Goal: Find specific page/section: Find specific page/section

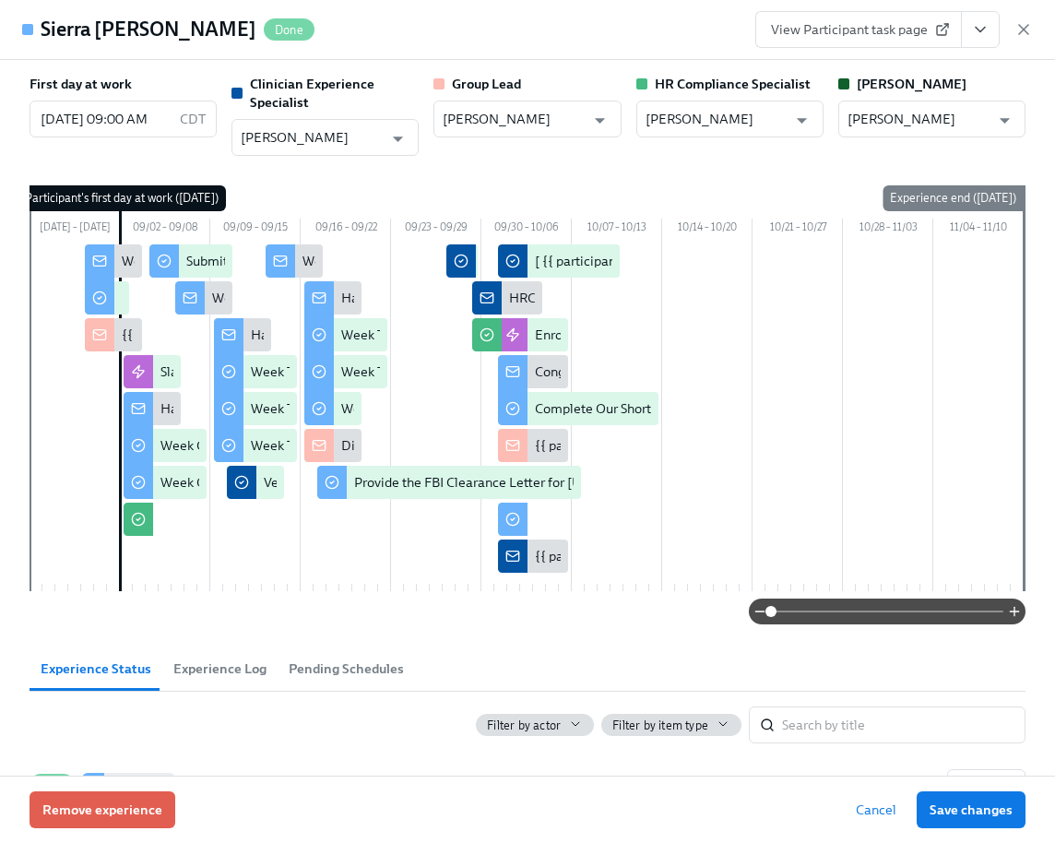
scroll to position [1607, 0]
click at [1030, 30] on icon "button" at bounding box center [1023, 29] width 18 height 18
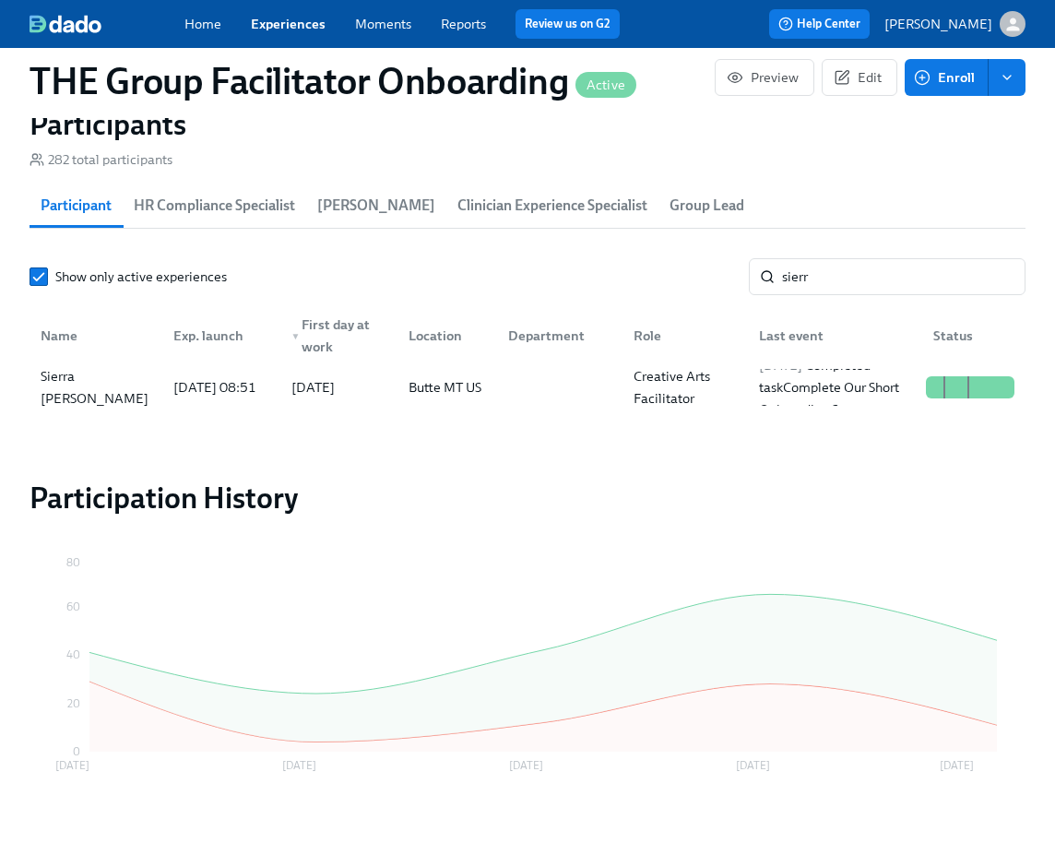
scroll to position [0, 26662]
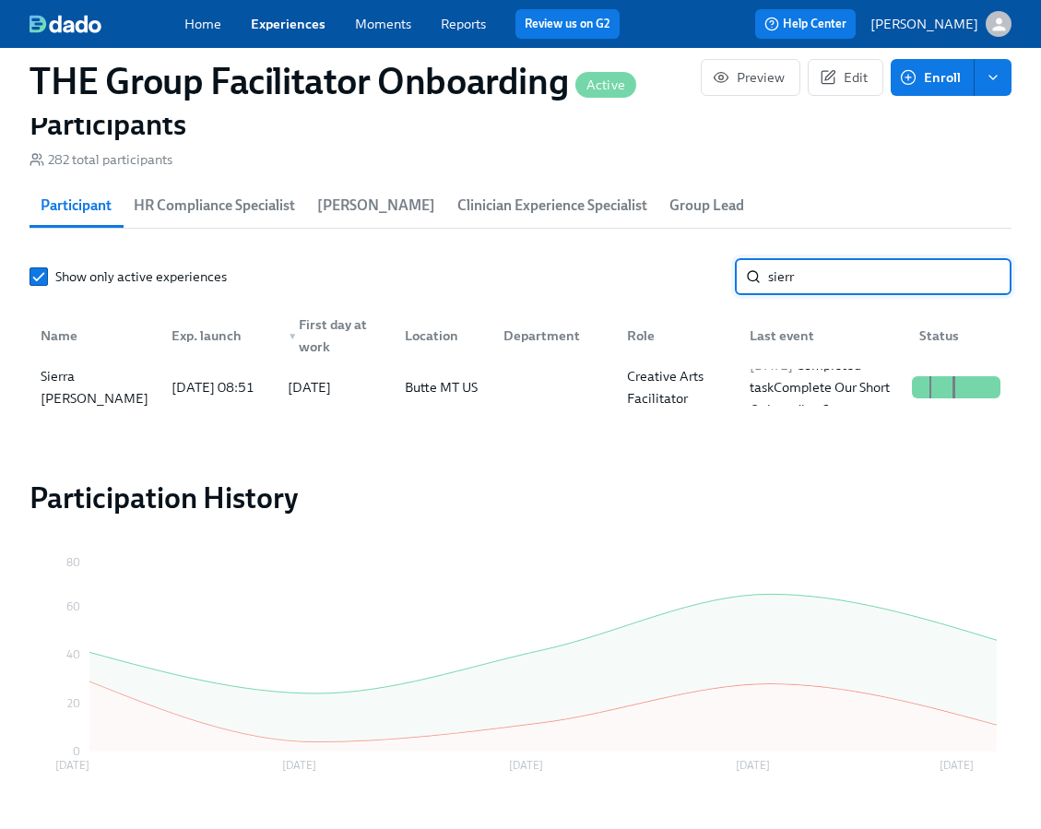
click at [818, 281] on input "sierr" at bounding box center [889, 276] width 243 height 37
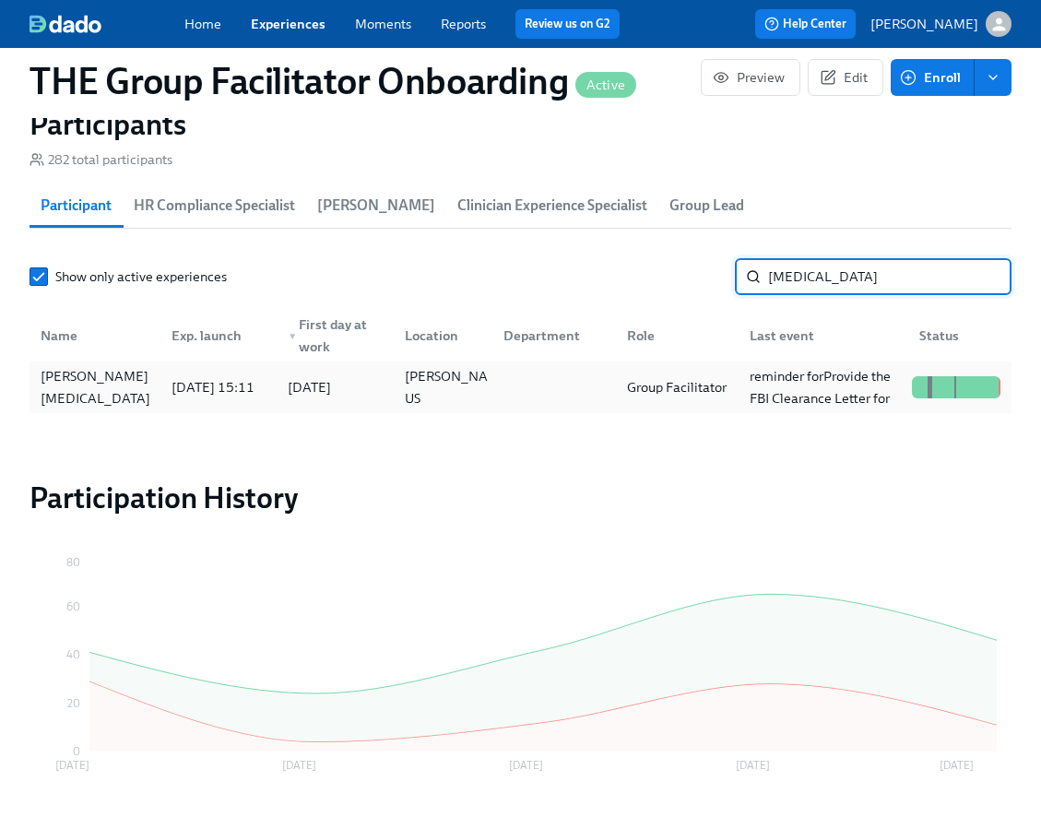
click at [141, 401] on div "Tara Muse" at bounding box center [95, 387] width 124 height 37
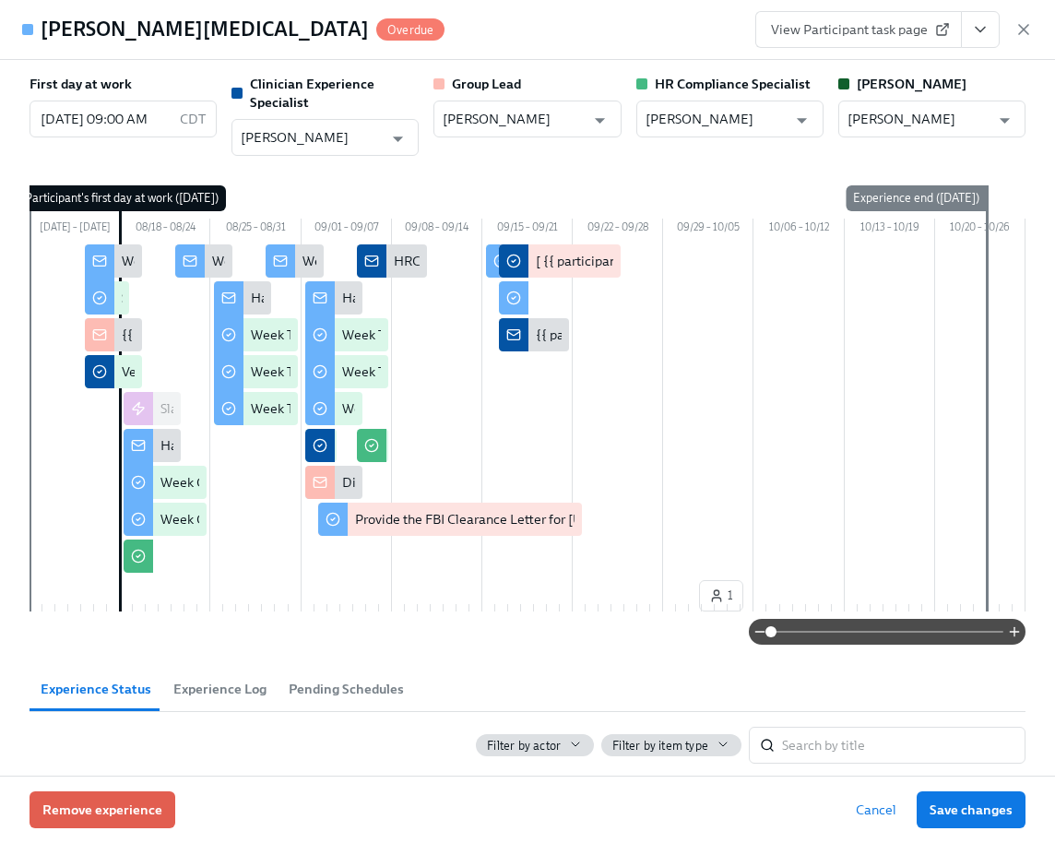
click at [980, 26] on icon "View task page" at bounding box center [980, 29] width 18 height 18
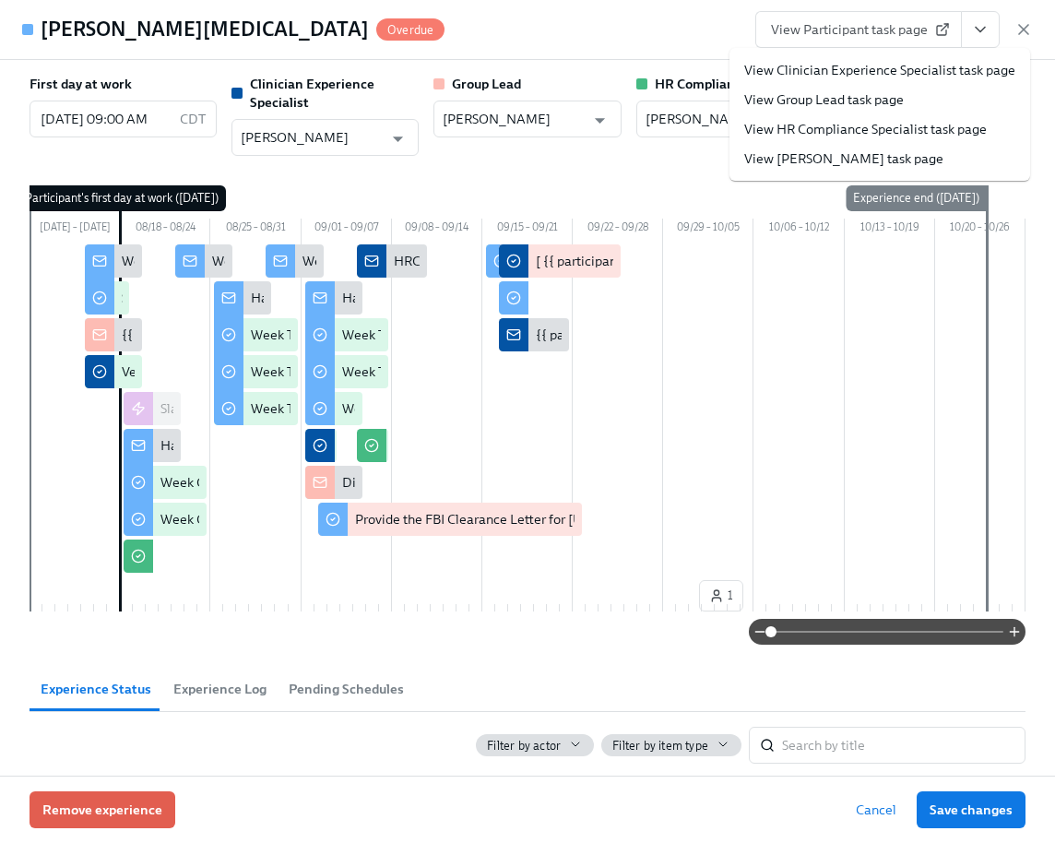
click at [953, 76] on link "View Clinician Experience Specialist task page" at bounding box center [879, 70] width 271 height 18
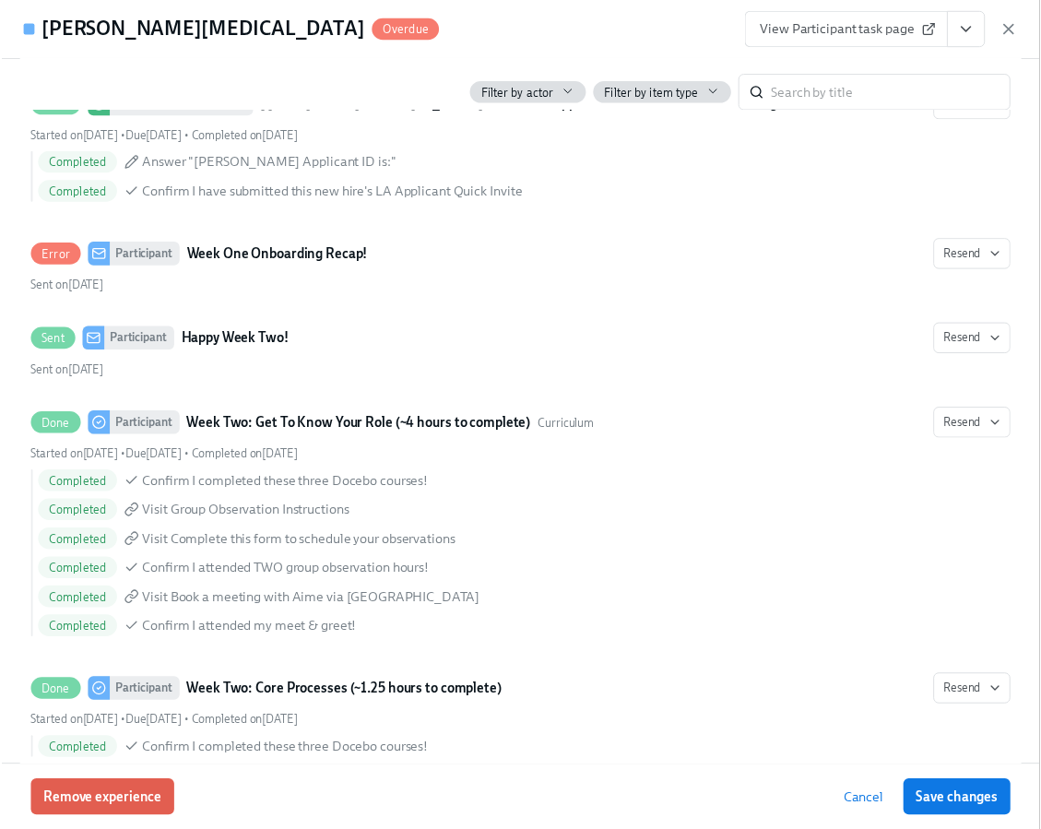
scroll to position [2014, 0]
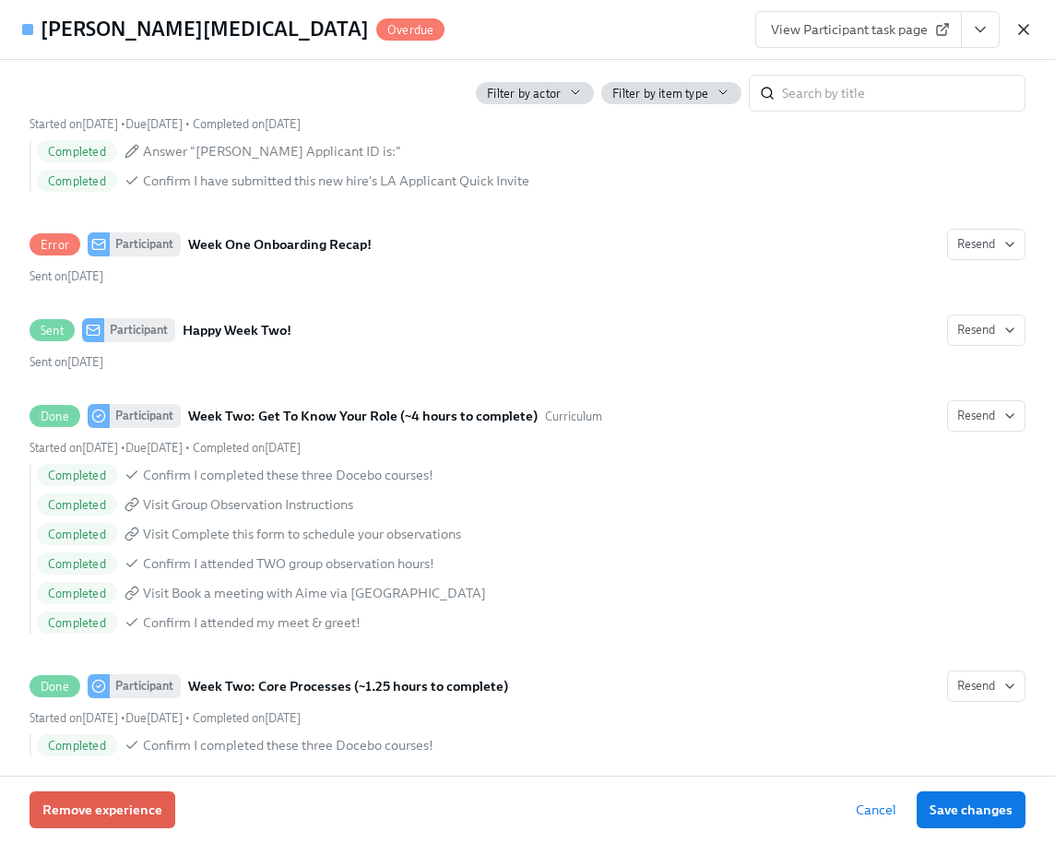
click at [1023, 36] on icon "button" at bounding box center [1023, 29] width 18 height 18
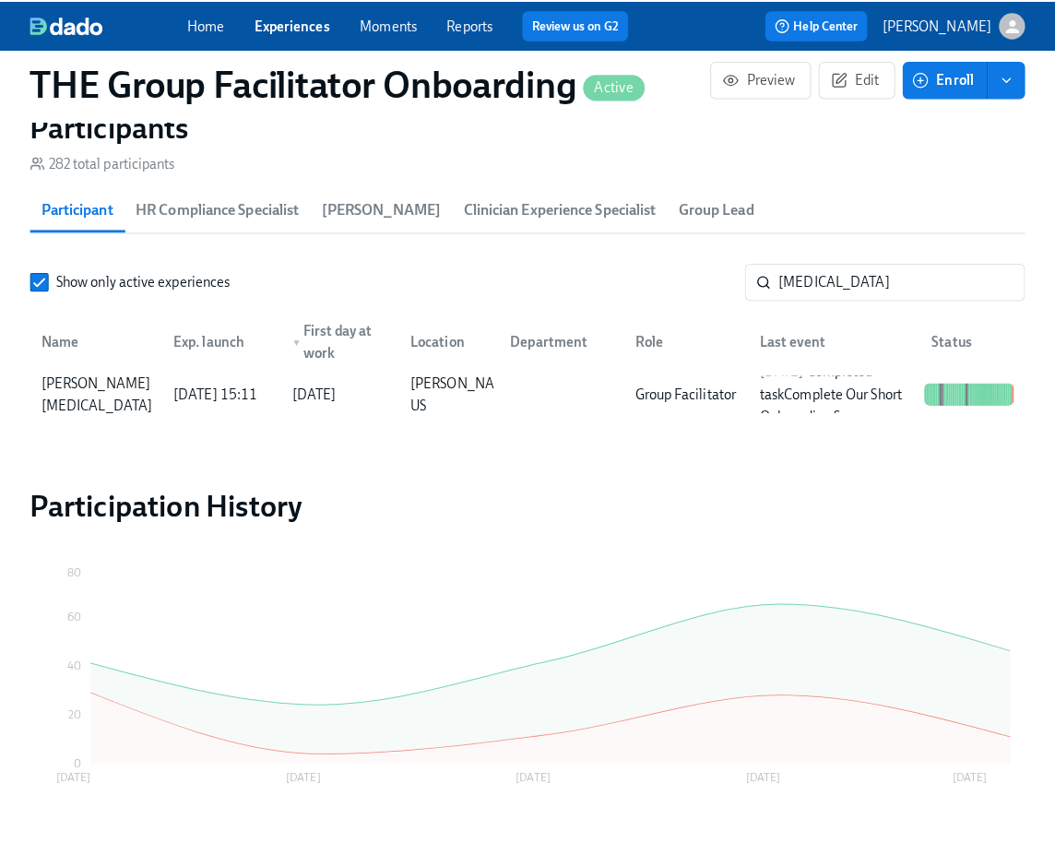
scroll to position [0, 26676]
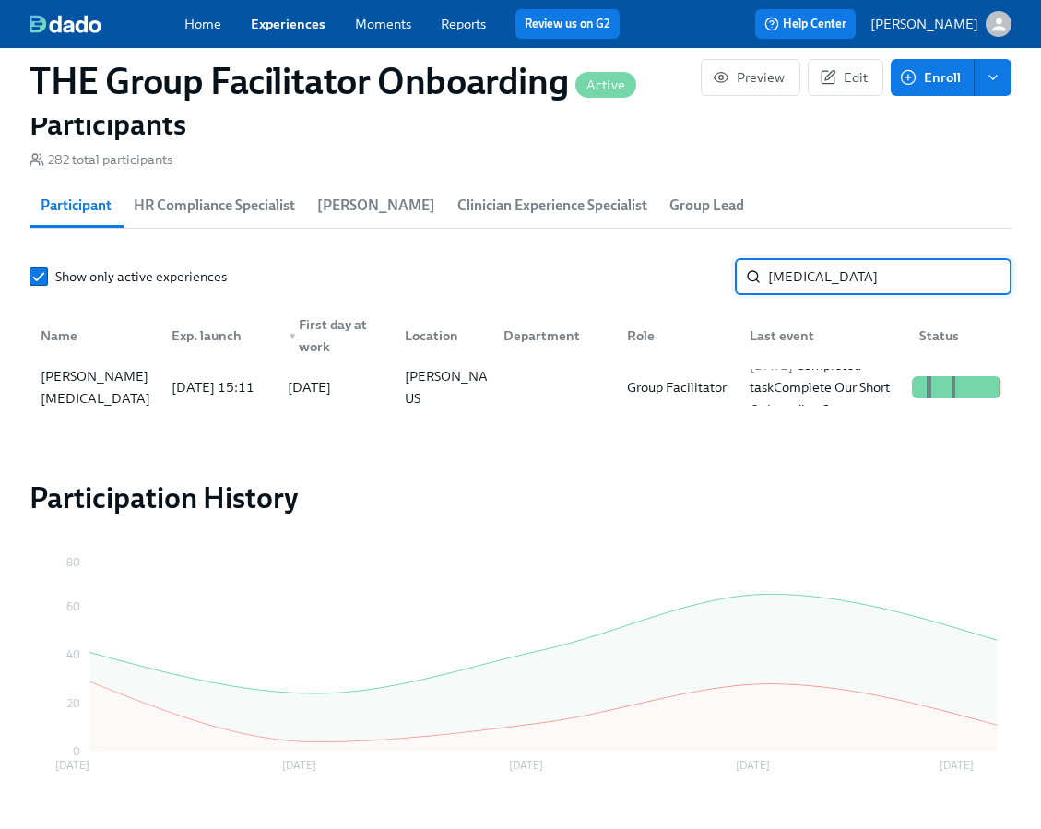
click at [876, 280] on input "MUSE" at bounding box center [889, 276] width 243 height 37
type input "sierra"
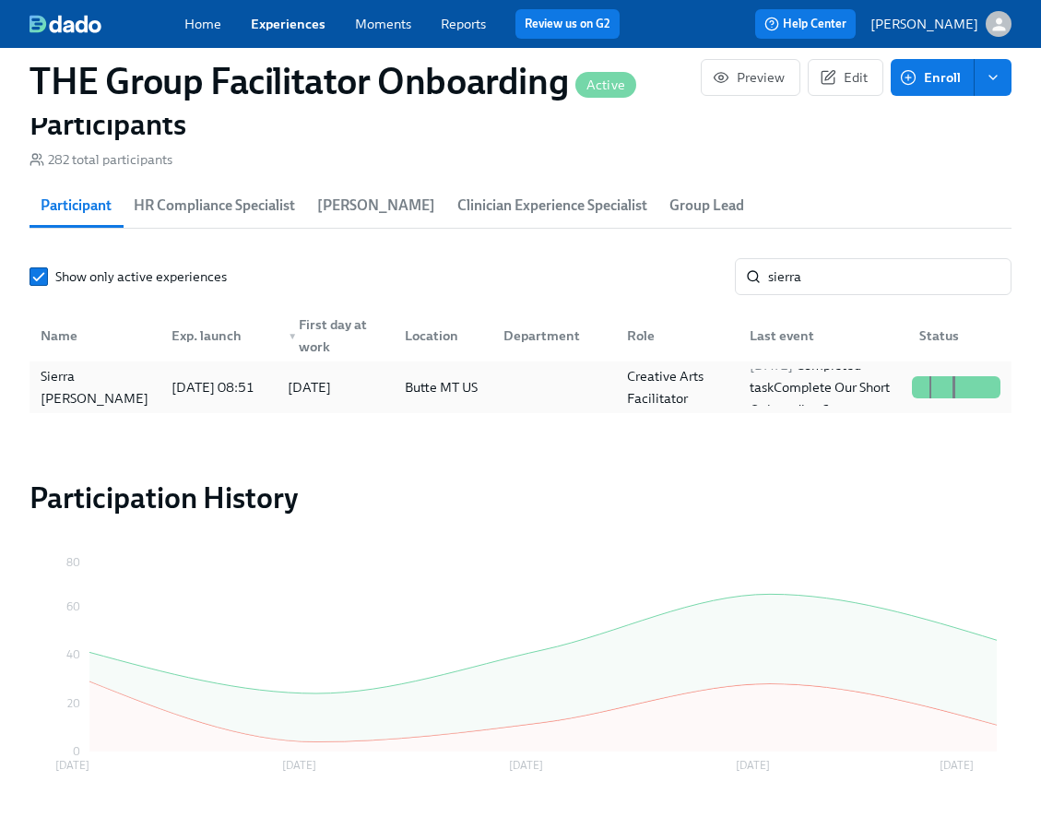
click at [86, 389] on div "Sierra [PERSON_NAME]" at bounding box center [95, 387] width 124 height 44
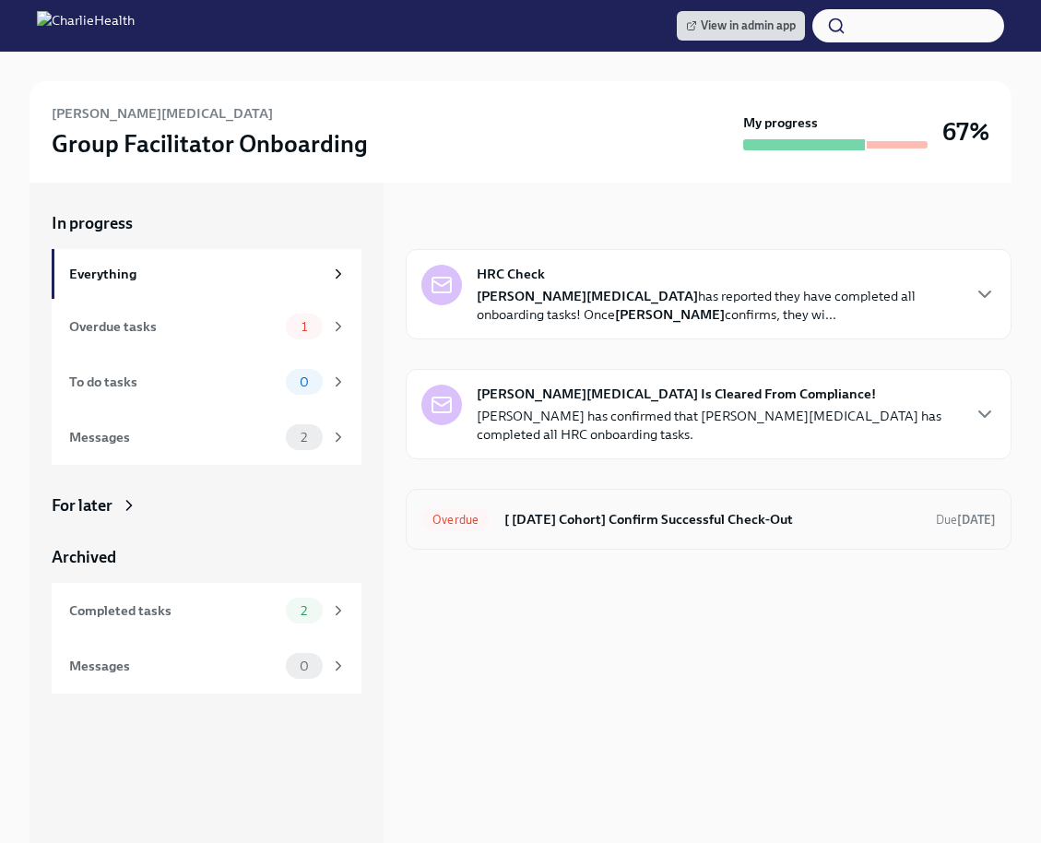
click at [588, 525] on h6 "[ Aug 18th Cohort] Confirm Successful Check-Out" at bounding box center [712, 519] width 417 height 20
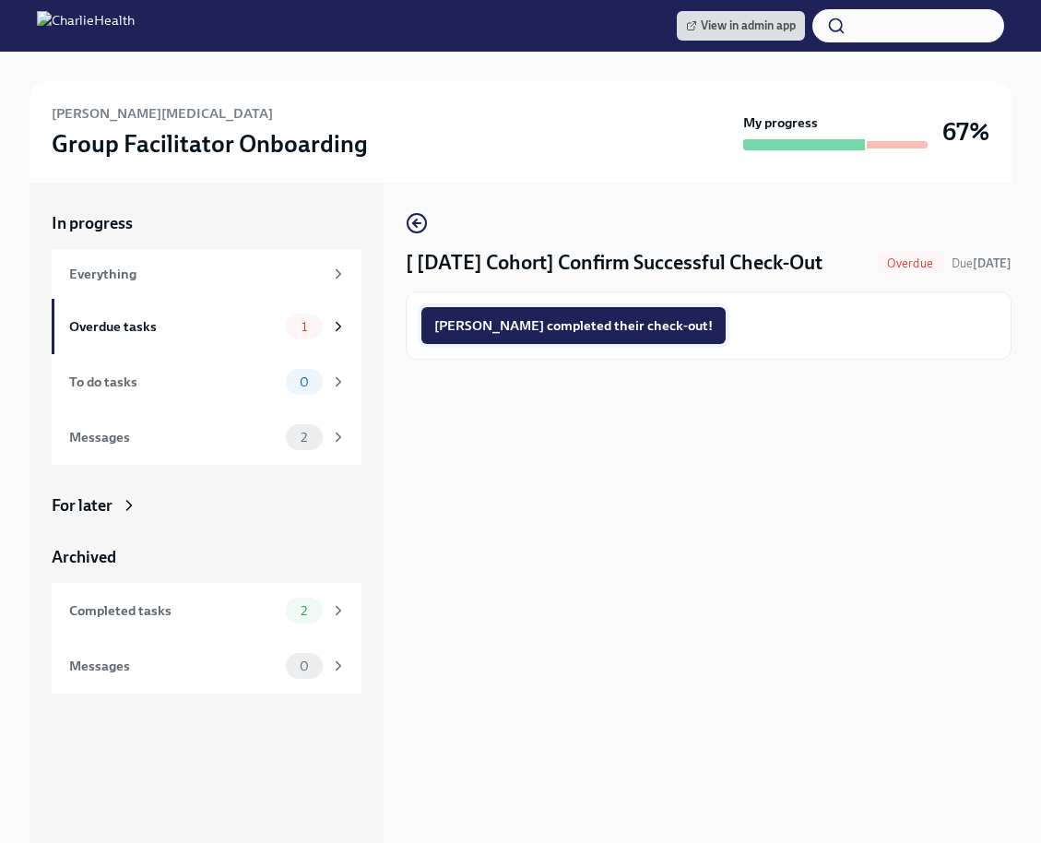
click at [541, 330] on span "Tara completed their check-out!" at bounding box center [573, 325] width 278 height 18
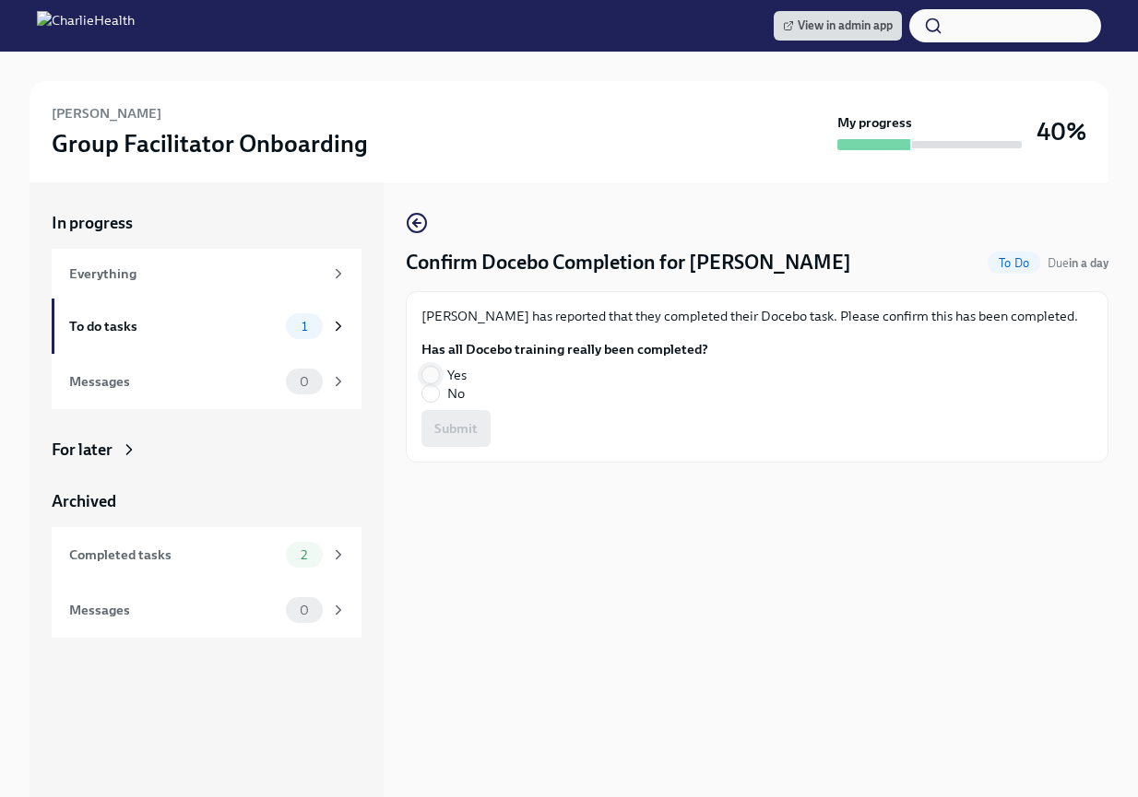
click at [437, 373] on input "Yes" at bounding box center [430, 375] width 17 height 17
radio input "true"
click at [459, 424] on span "Submit" at bounding box center [455, 428] width 43 height 18
click at [428, 371] on input "Yes" at bounding box center [430, 375] width 17 height 17
radio input "true"
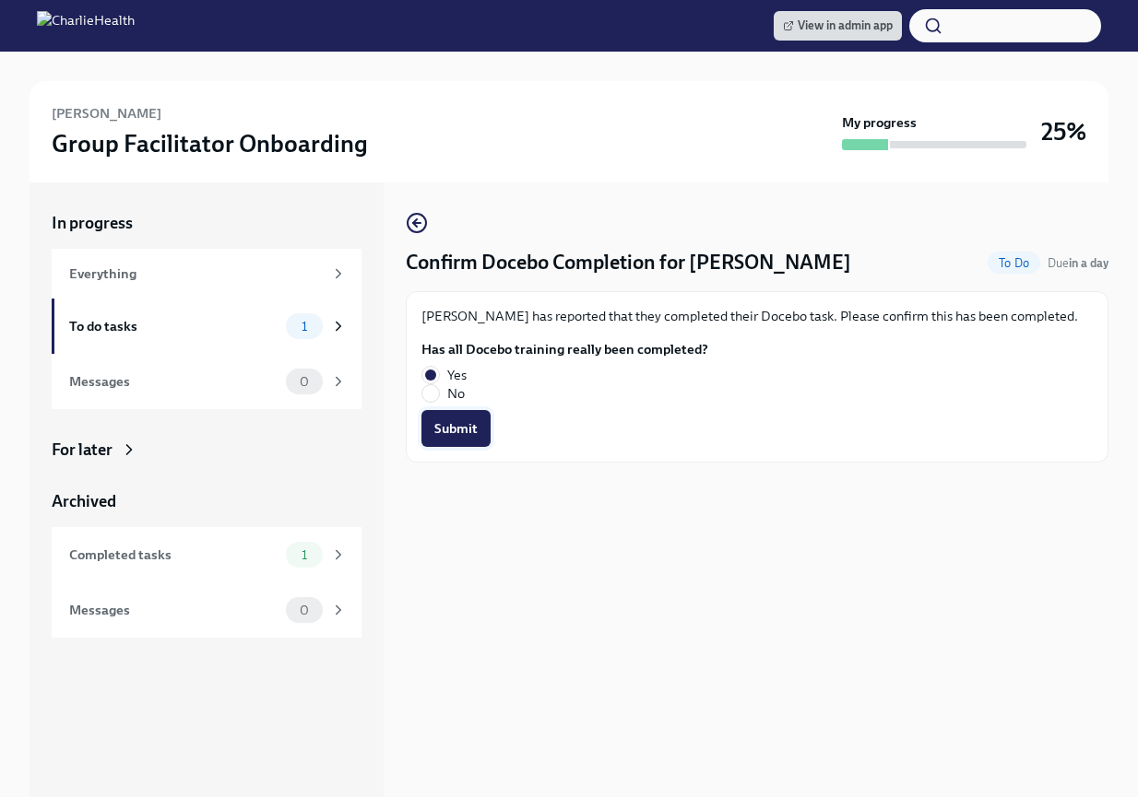
click at [447, 430] on span "Submit" at bounding box center [455, 428] width 43 height 18
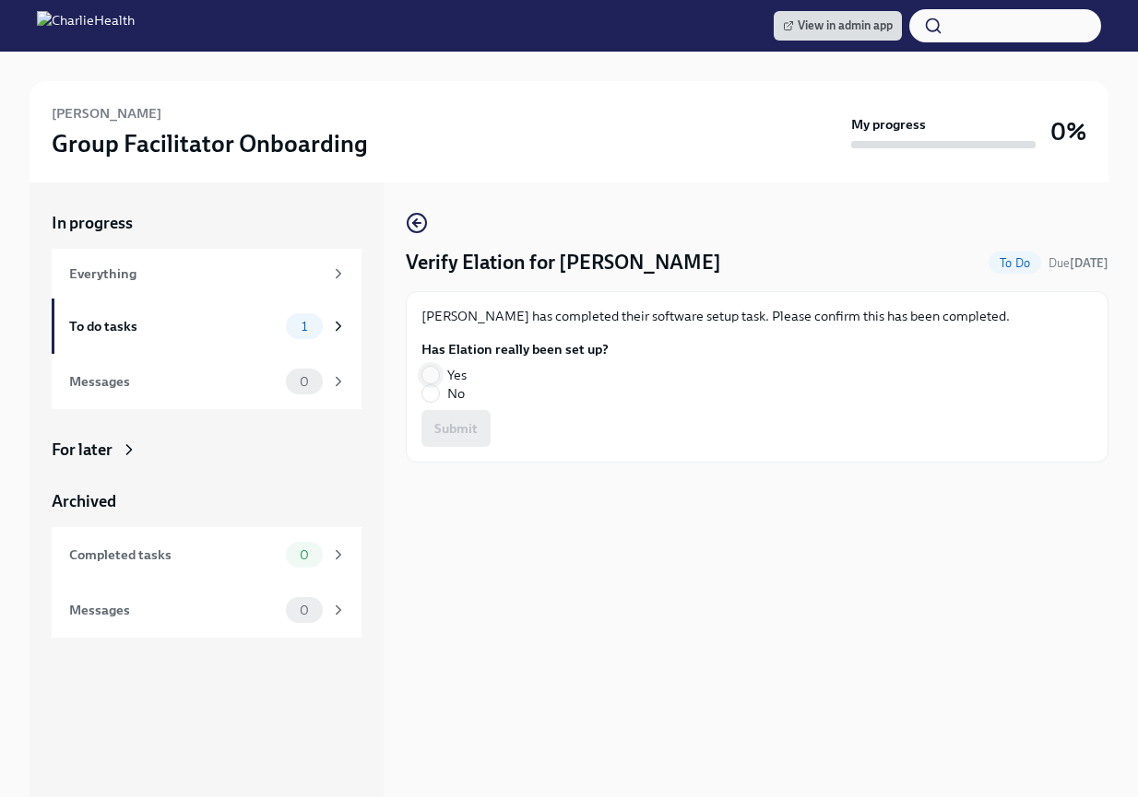
click at [429, 370] on input "Yes" at bounding box center [430, 375] width 17 height 17
radio input "true"
click at [443, 432] on span "Submit" at bounding box center [455, 428] width 43 height 18
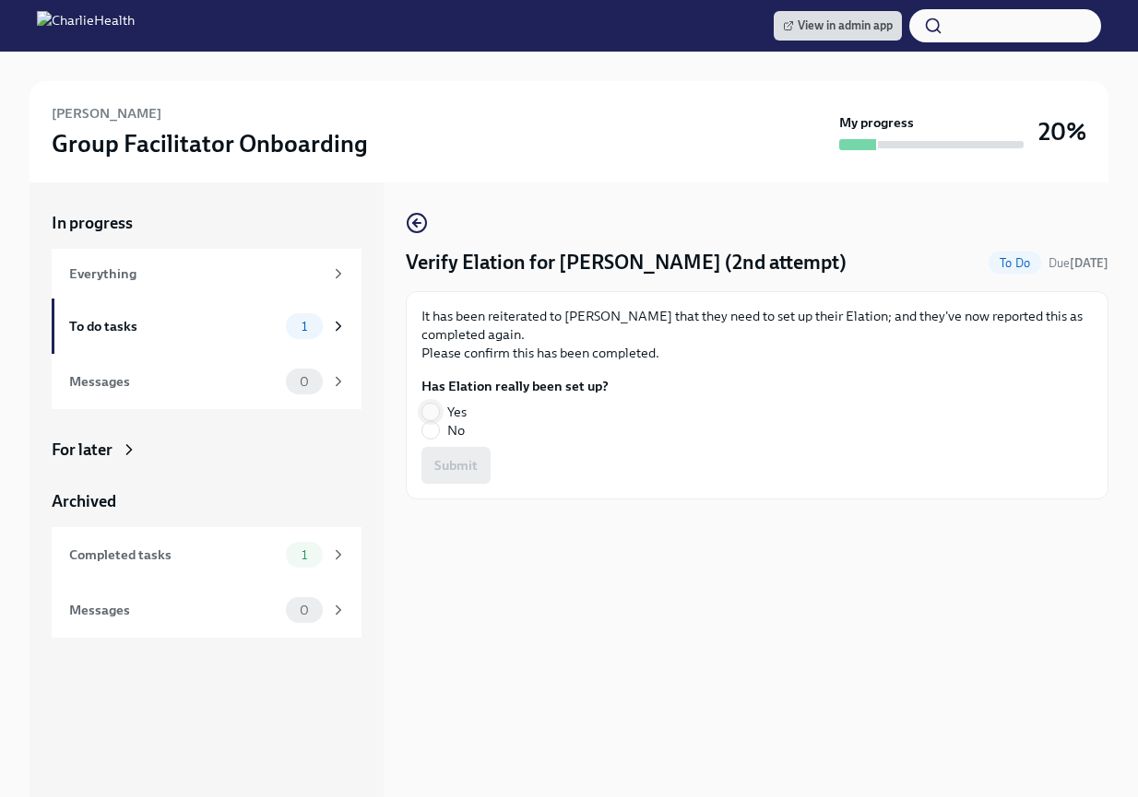
click at [430, 403] on span at bounding box center [430, 412] width 18 height 18
click at [430, 404] on input "Yes" at bounding box center [430, 412] width 17 height 17
radio input "true"
click at [456, 461] on span "Submit" at bounding box center [455, 465] width 43 height 18
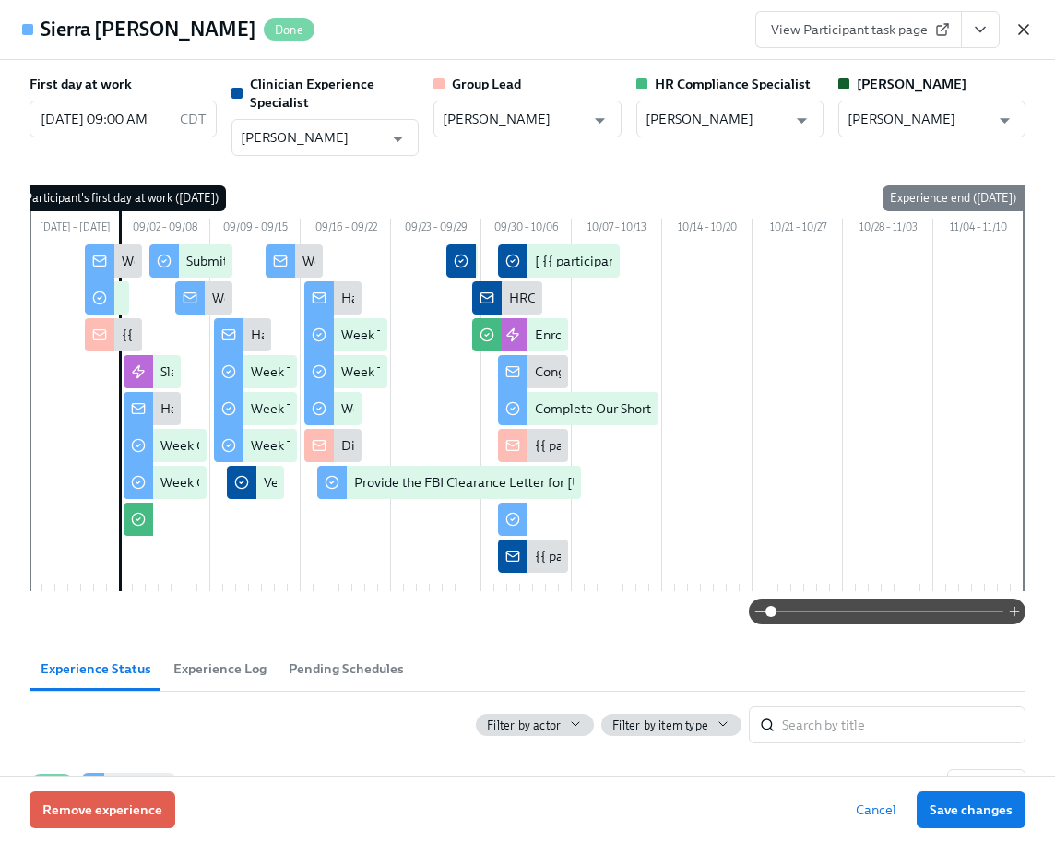
scroll to position [1607, 0]
click at [1014, 32] on icon "button" at bounding box center [1023, 29] width 18 height 18
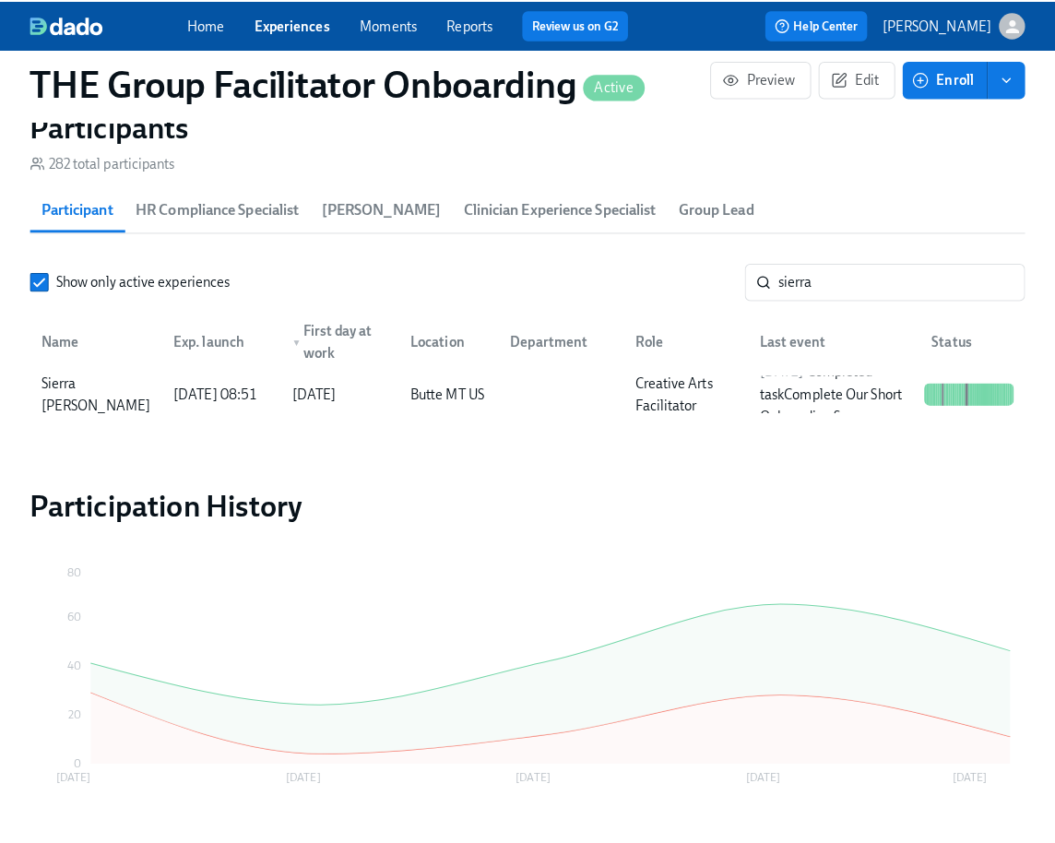
scroll to position [0, 26662]
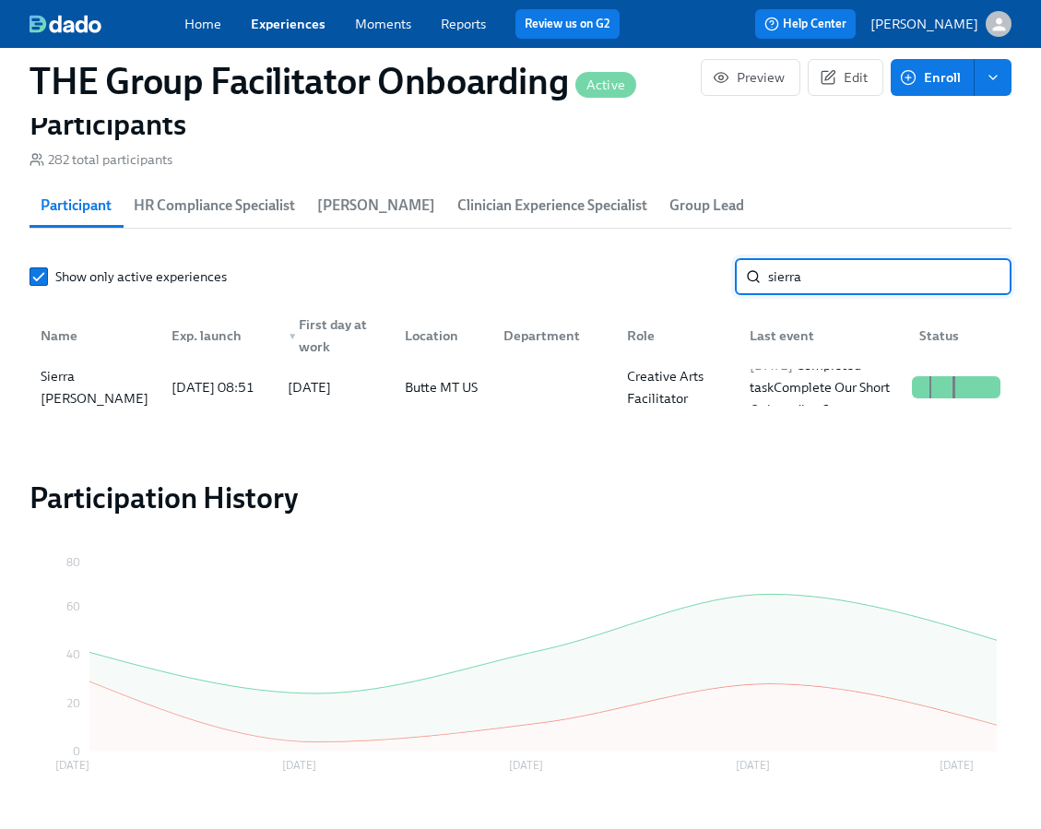
click at [828, 292] on input "sierra" at bounding box center [889, 276] width 243 height 37
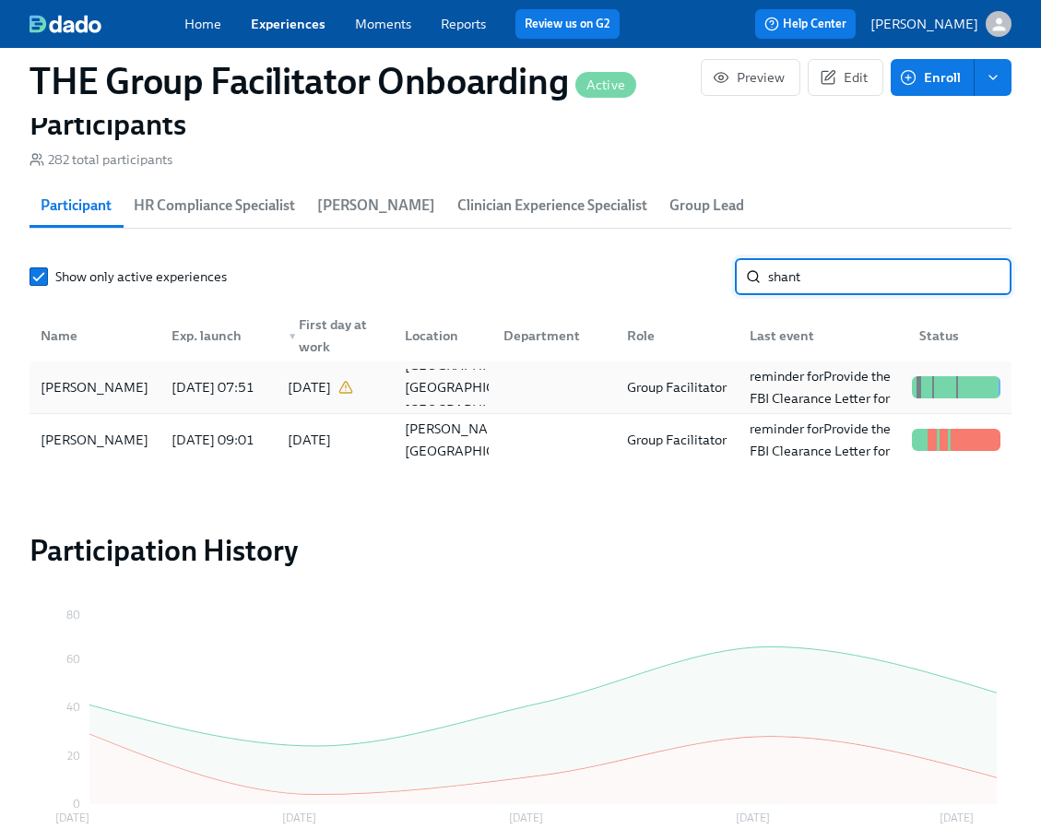
type input "shant"
click at [110, 395] on div "[PERSON_NAME]" at bounding box center [94, 387] width 123 height 22
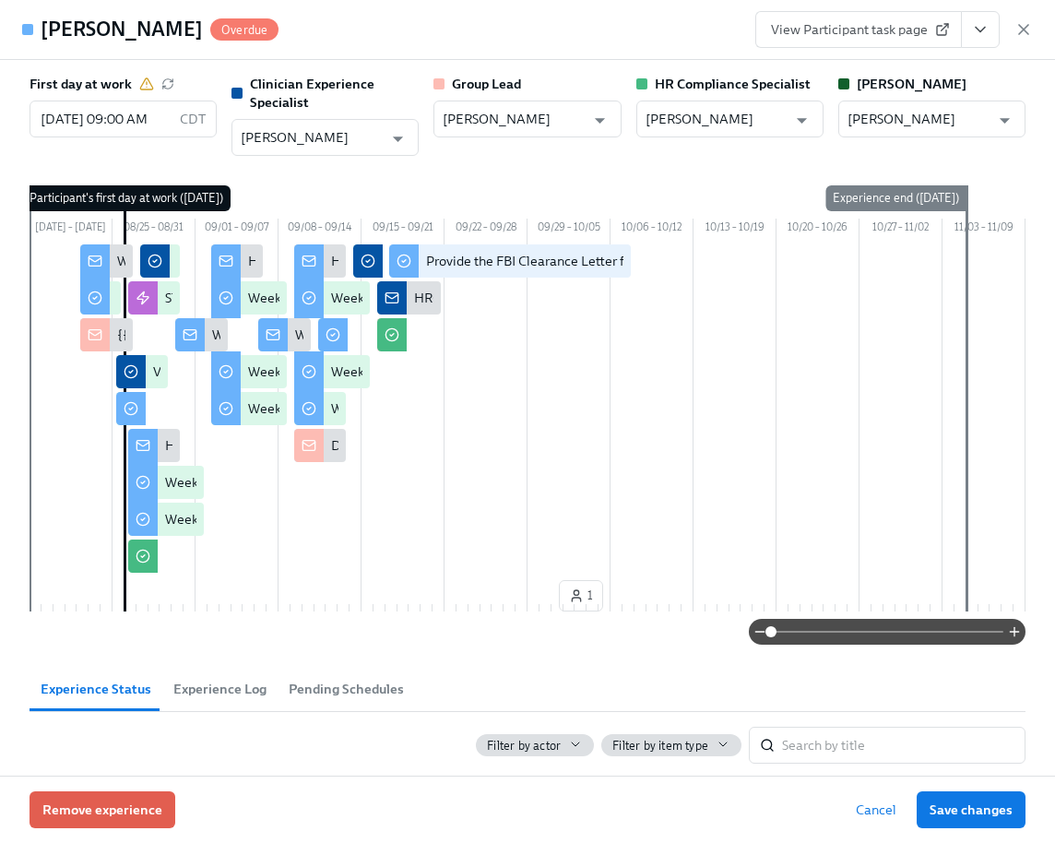
scroll to position [0, 26676]
